Goal: Transaction & Acquisition: Download file/media

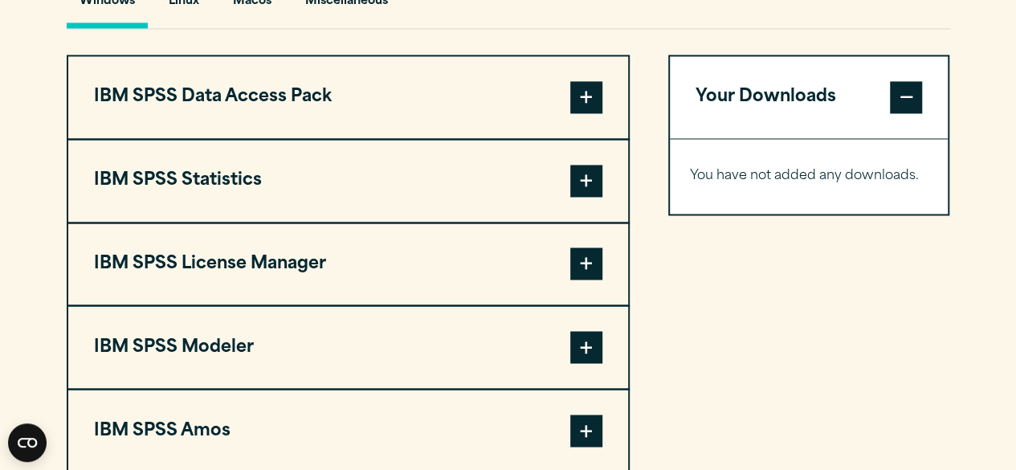
scroll to position [1248, 0]
click at [428, 179] on button "IBM SPSS Statistics" at bounding box center [348, 180] width 560 height 82
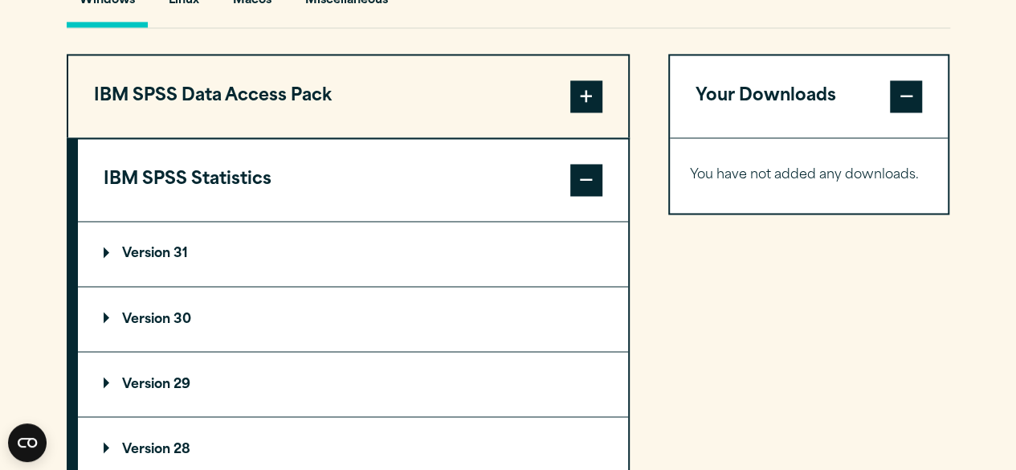
click at [173, 302] on summary "Version 30" at bounding box center [353, 319] width 550 height 64
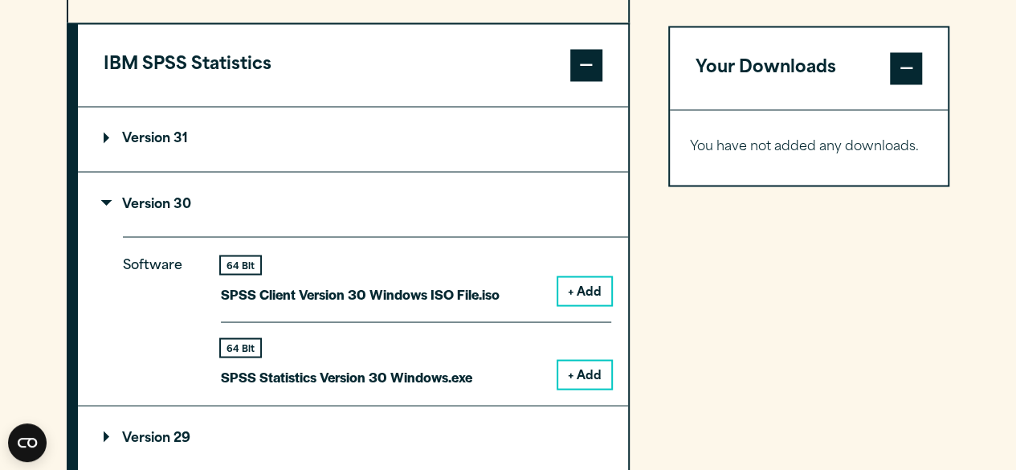
scroll to position [1363, 0]
click at [590, 370] on button "+ Add" at bounding box center [584, 373] width 53 height 27
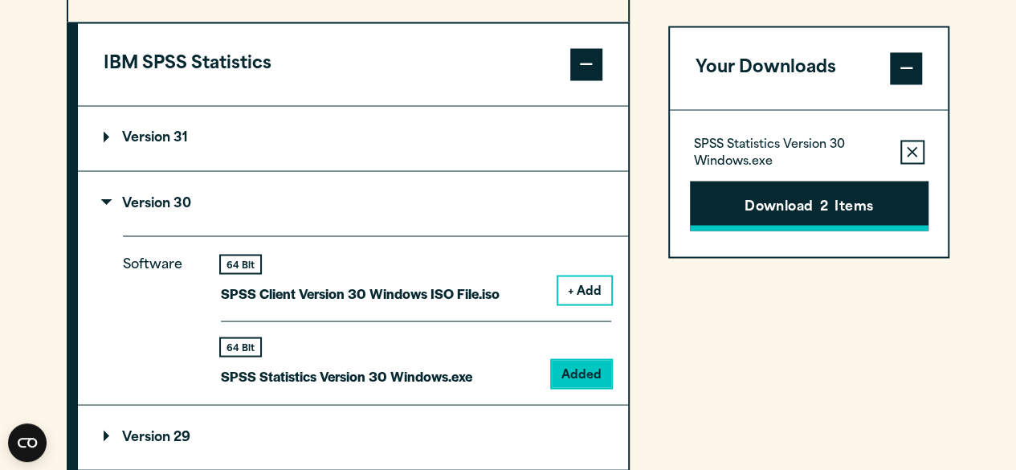
click at [782, 210] on button "Download 2 Items" at bounding box center [809, 206] width 239 height 50
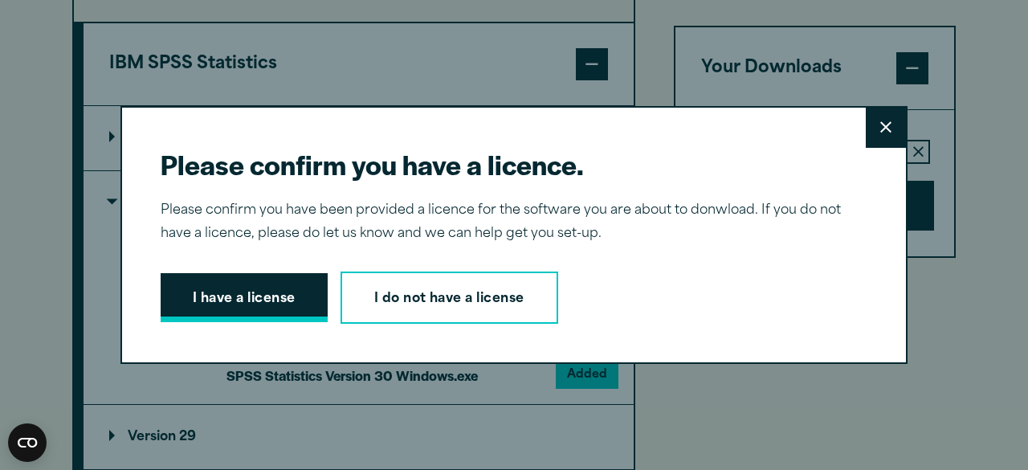
click at [261, 298] on button "I have a license" at bounding box center [244, 298] width 167 height 50
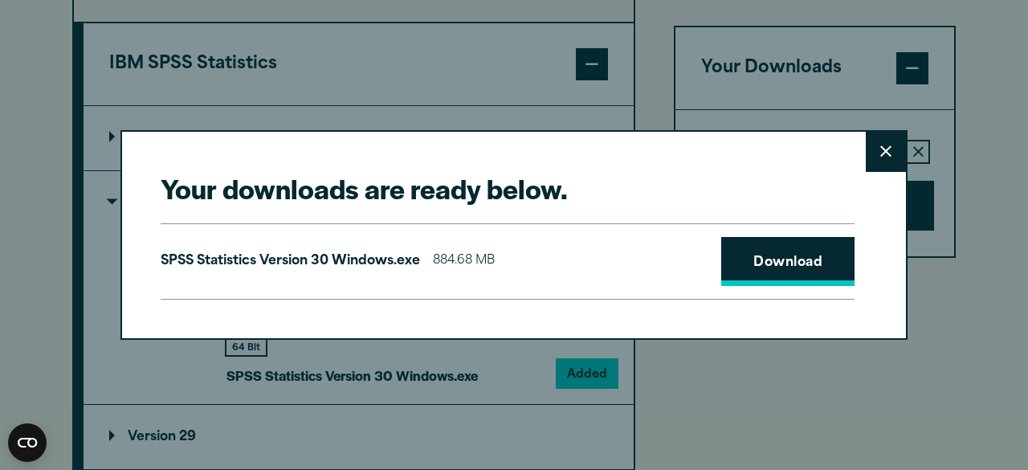
click at [768, 261] on link "Download" at bounding box center [788, 262] width 133 height 50
click at [867, 152] on button "Close" at bounding box center [886, 152] width 40 height 40
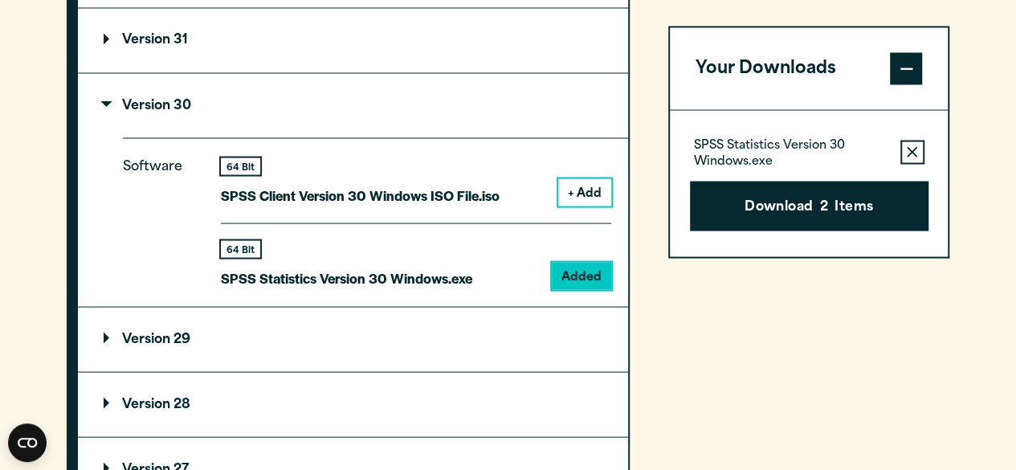
scroll to position [1469, 0]
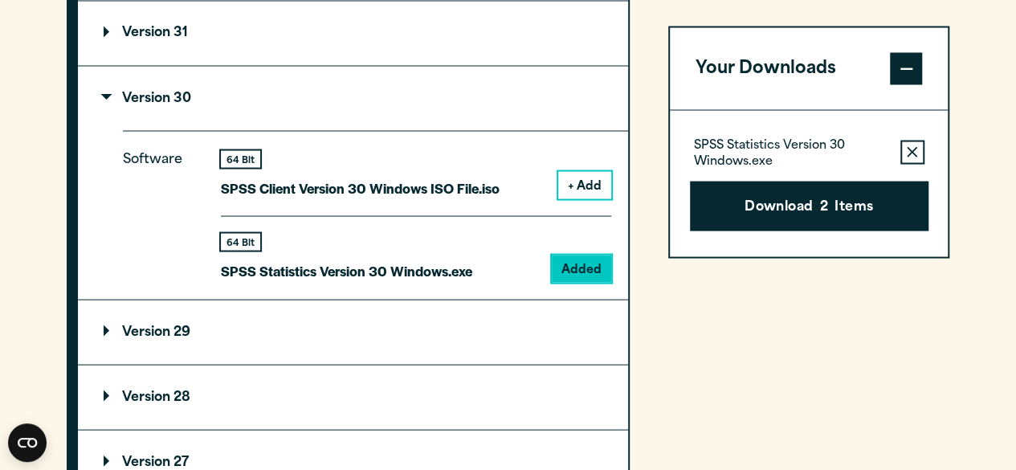
click at [921, 148] on button "Remove this item from your software download list" at bounding box center [913, 152] width 24 height 24
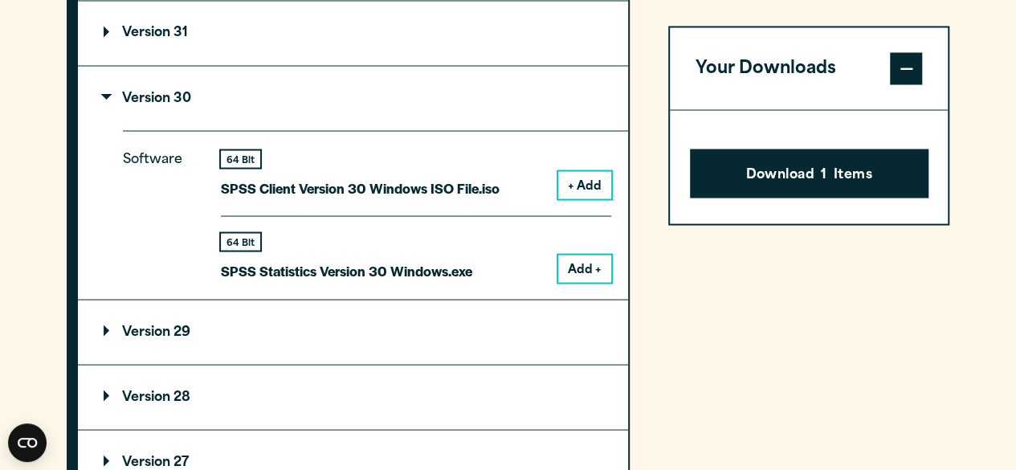
click at [913, 67] on span at bounding box center [906, 68] width 32 height 32
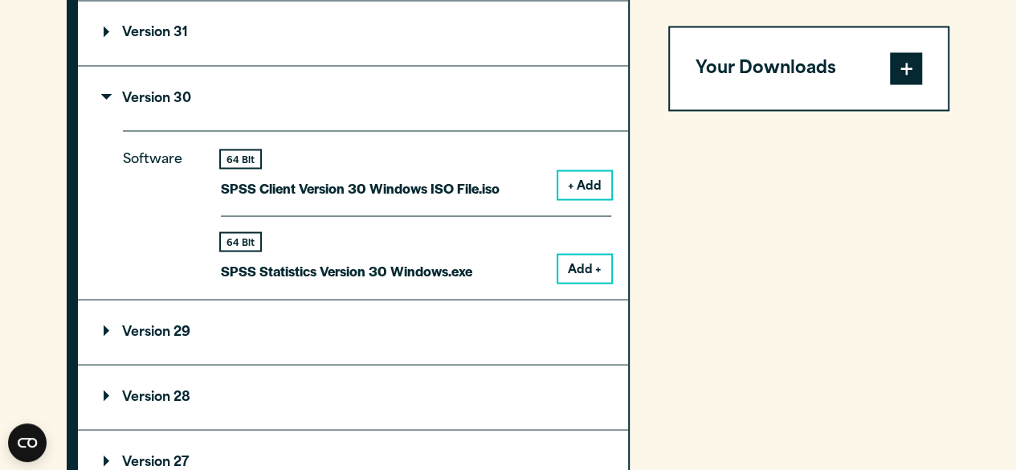
click at [591, 279] on button "Add +" at bounding box center [584, 268] width 53 height 27
click at [901, 75] on span at bounding box center [906, 68] width 32 height 32
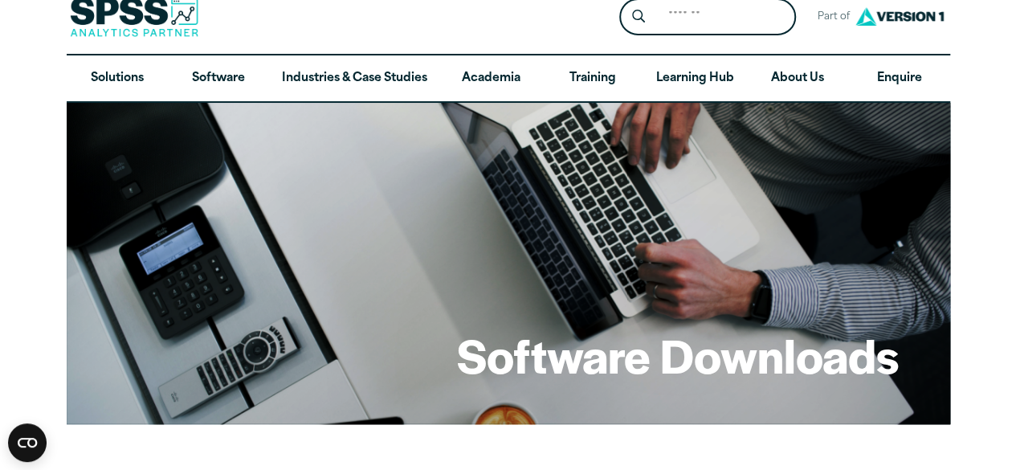
scroll to position [0, 0]
